Goal: Task Accomplishment & Management: Manage account settings

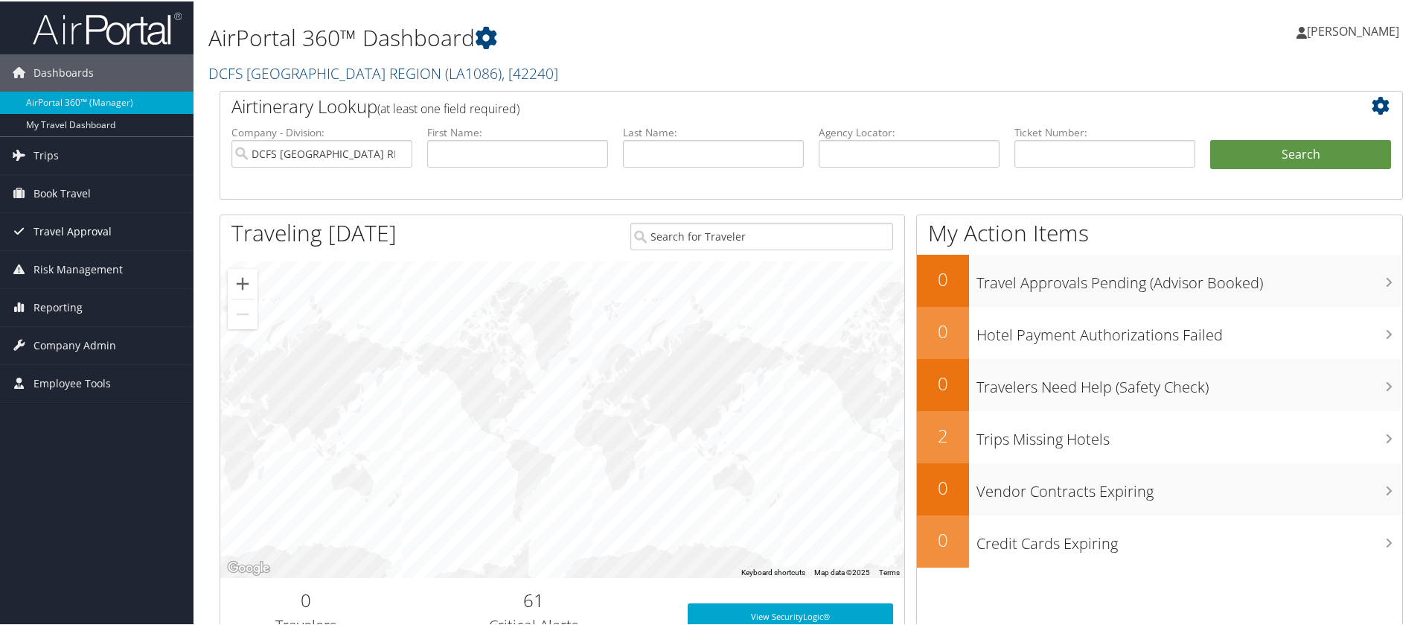
click at [89, 219] on span "Travel Approval" at bounding box center [73, 229] width 78 height 37
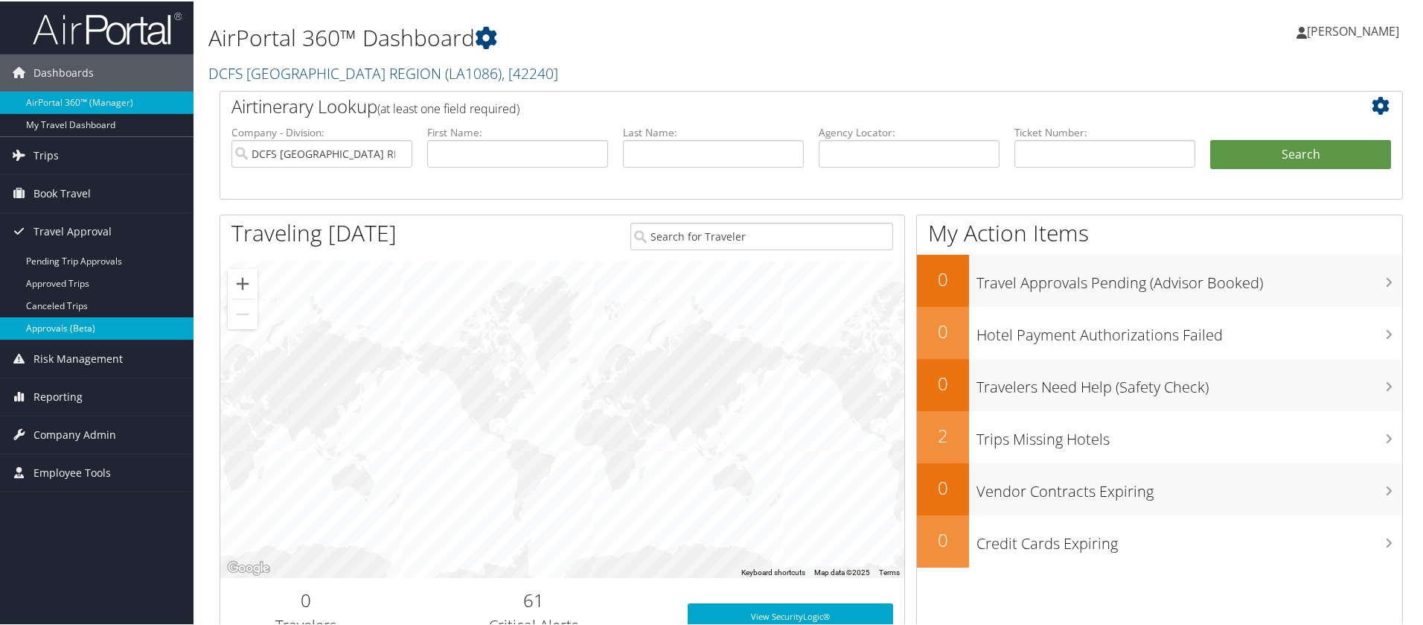
click at [84, 336] on link "Approvals (Beta)" at bounding box center [97, 327] width 194 height 22
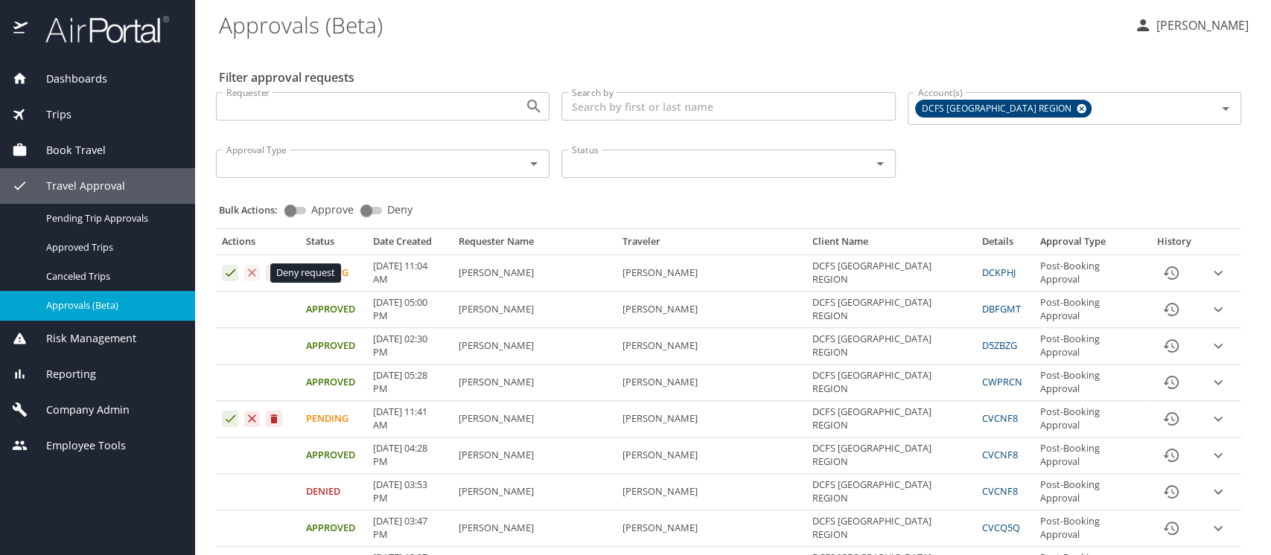
click at [251, 278] on icon "Approval table" at bounding box center [252, 273] width 14 height 14
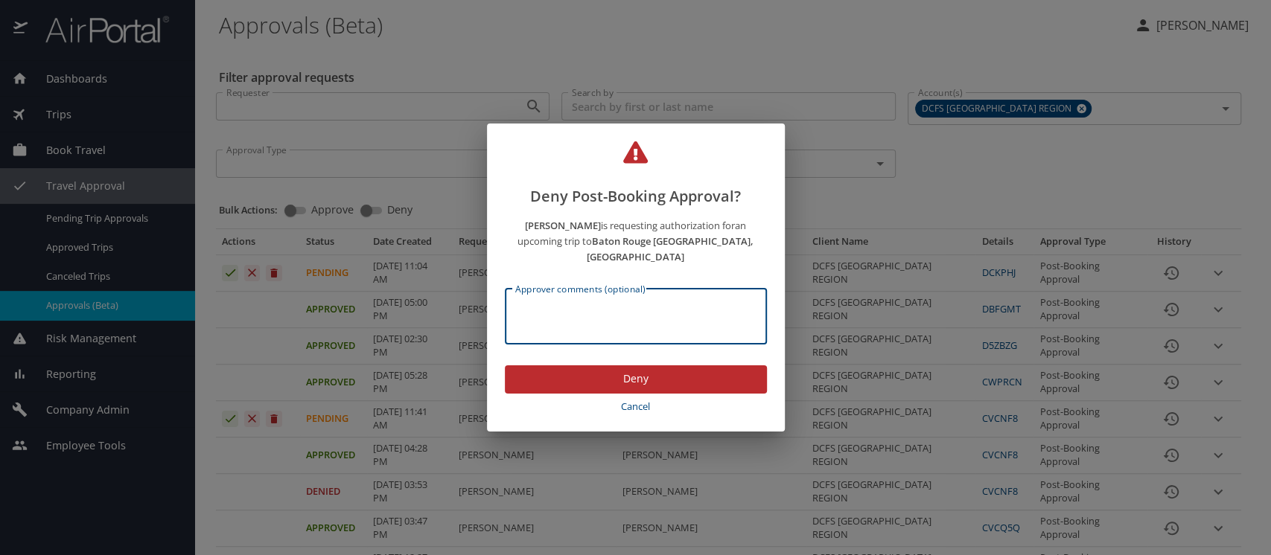
click at [703, 303] on textarea "Approver comments (optional)" at bounding box center [635, 316] width 241 height 28
type textarea "Not approved 9-9-25 5:06pm"
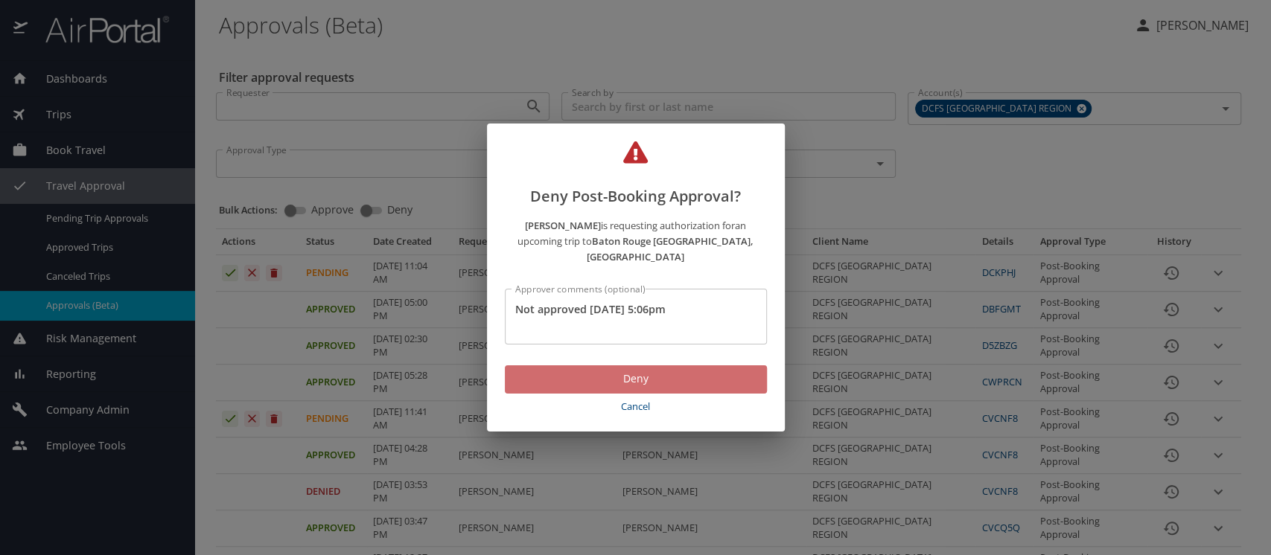
click at [639, 370] on span "Deny" at bounding box center [636, 379] width 238 height 19
